Goal: Submit feedback/report problem

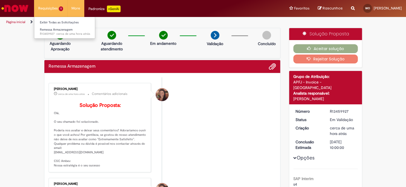
scroll to position [50, 0]
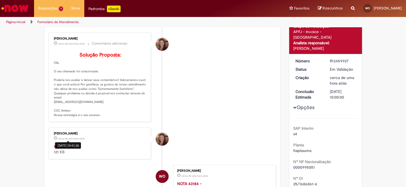
click at [62, 149] on div "28/08/2025 19:41:36" at bounding box center [68, 146] width 26 height 6
click at [54, 149] on strong "1002282.pdf" at bounding box center [64, 146] width 21 height 5
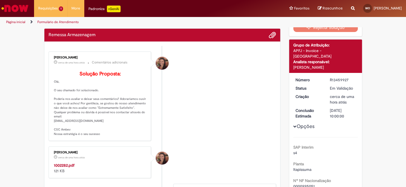
scroll to position [0, 0]
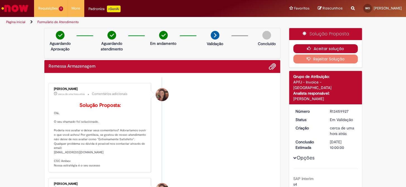
click at [301, 45] on button "Aceitar solução" at bounding box center [325, 48] width 64 height 9
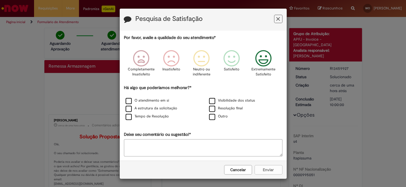
click at [259, 67] on icon "Feedback" at bounding box center [263, 58] width 21 height 17
click at [221, 117] on label "Outro" at bounding box center [218, 116] width 19 height 5
click at [184, 151] on textarea "Deixe seu comentário ou sugestão!*" at bounding box center [203, 147] width 158 height 17
type textarea "**"
click at [265, 172] on button "Enviar" at bounding box center [268, 169] width 28 height 9
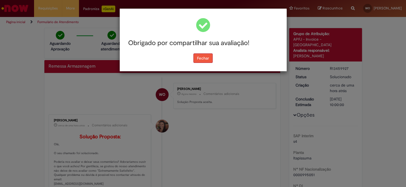
click at [204, 61] on button "Fechar" at bounding box center [202, 58] width 19 height 9
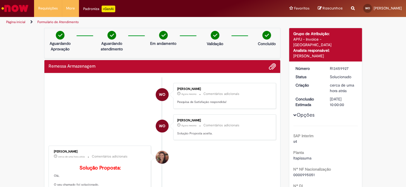
click at [15, 13] on img "Ir para a Homepage" at bounding box center [15, 8] width 29 height 11
